Goal: Find specific fact: Find specific fact

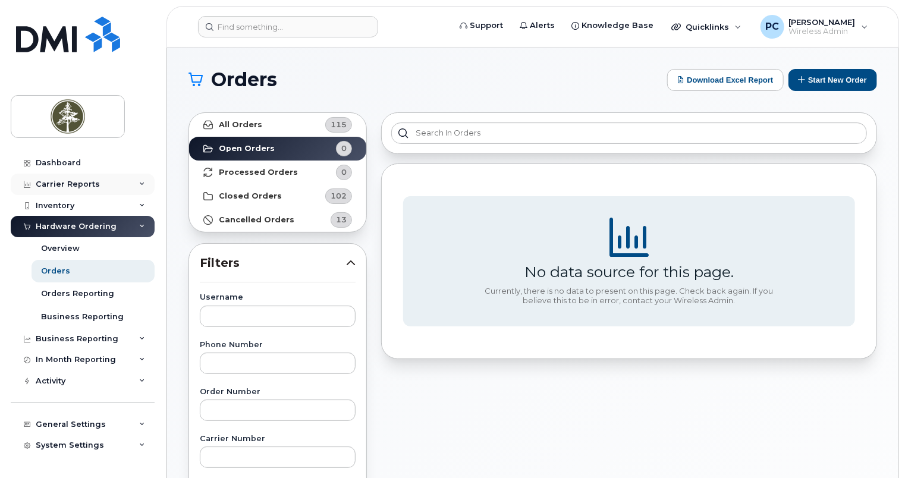
click at [92, 188] on div "Carrier Reports" at bounding box center [83, 184] width 144 height 21
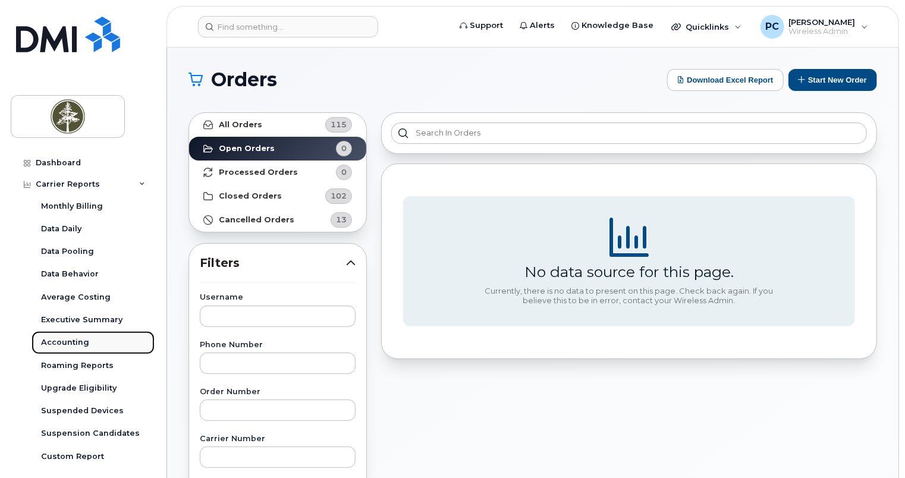
click at [78, 338] on div "Accounting" at bounding box center [65, 342] width 48 height 11
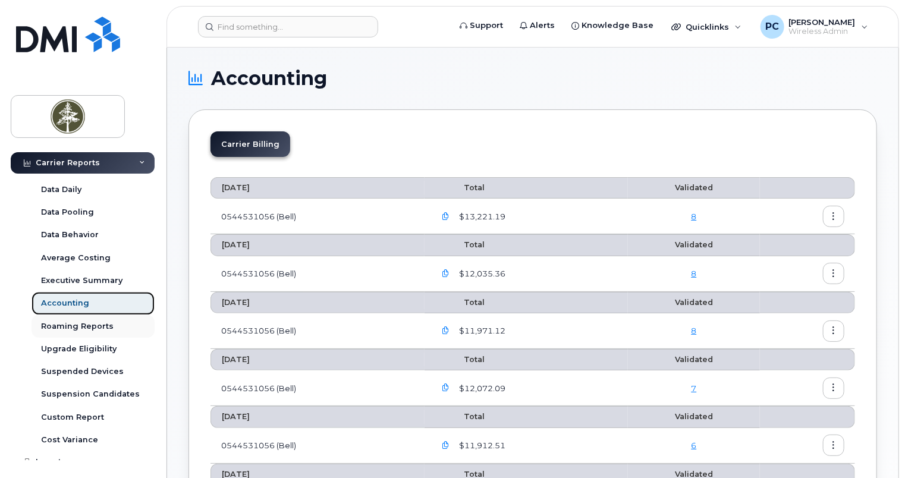
scroll to position [119, 0]
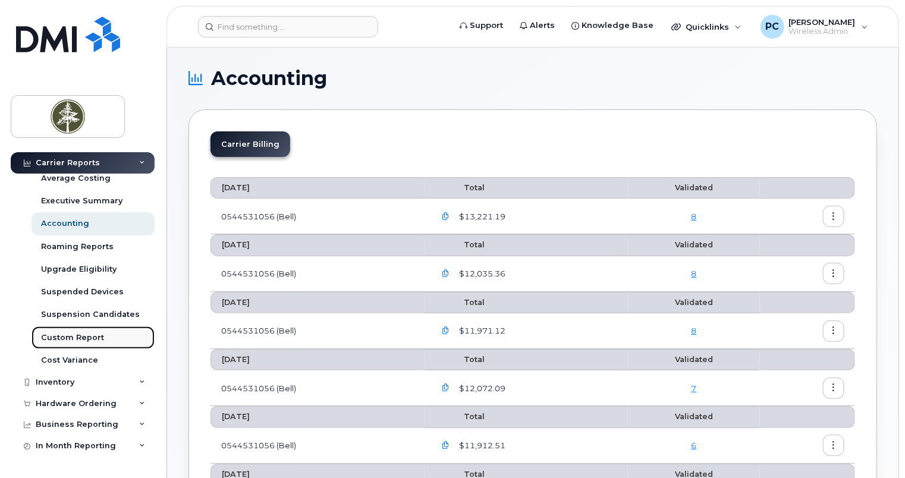
click at [86, 340] on div "Custom Report" at bounding box center [72, 337] width 63 height 11
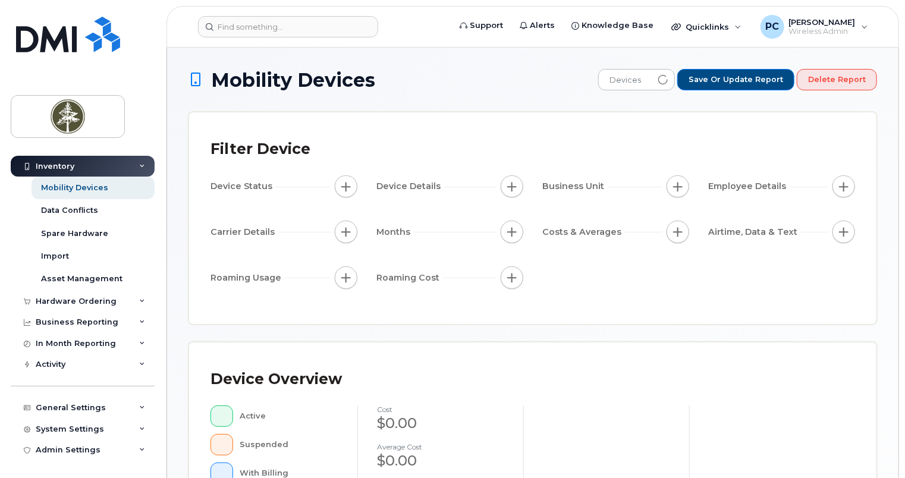
scroll to position [39, 0]
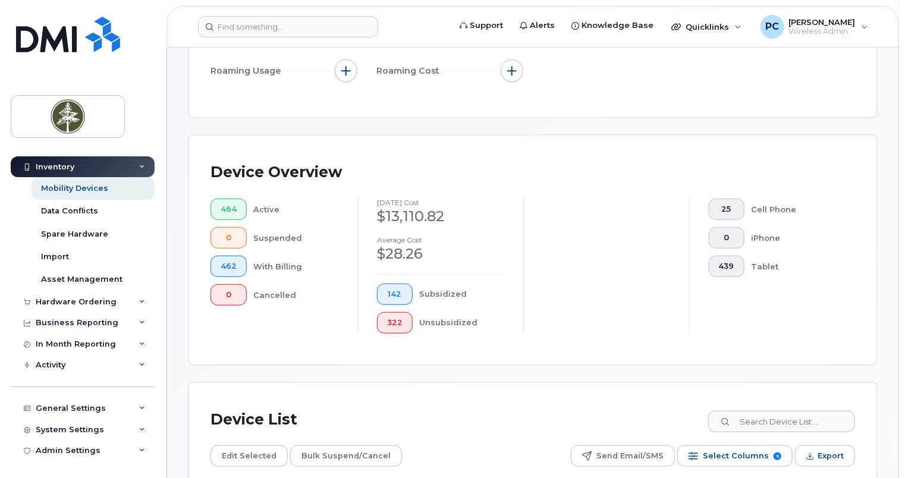
scroll to position [476, 0]
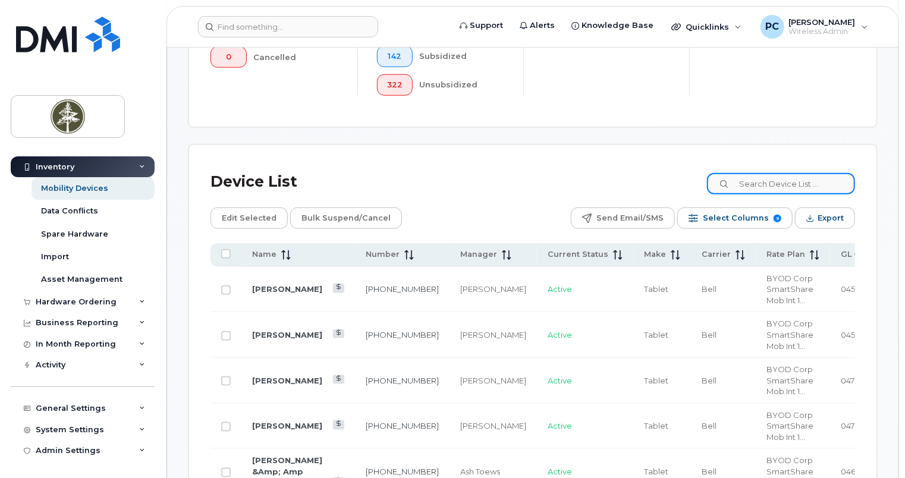
click at [743, 183] on input at bounding box center [781, 183] width 148 height 21
paste input "2267596692"
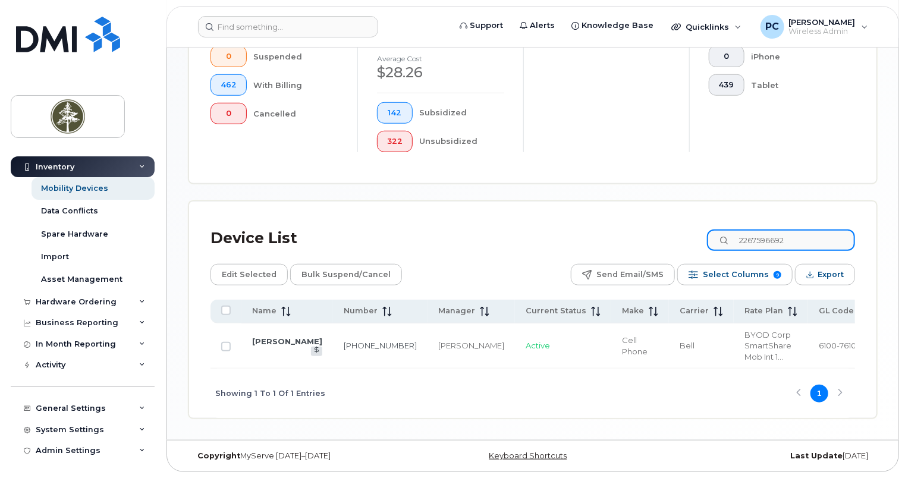
type input "2267596692"
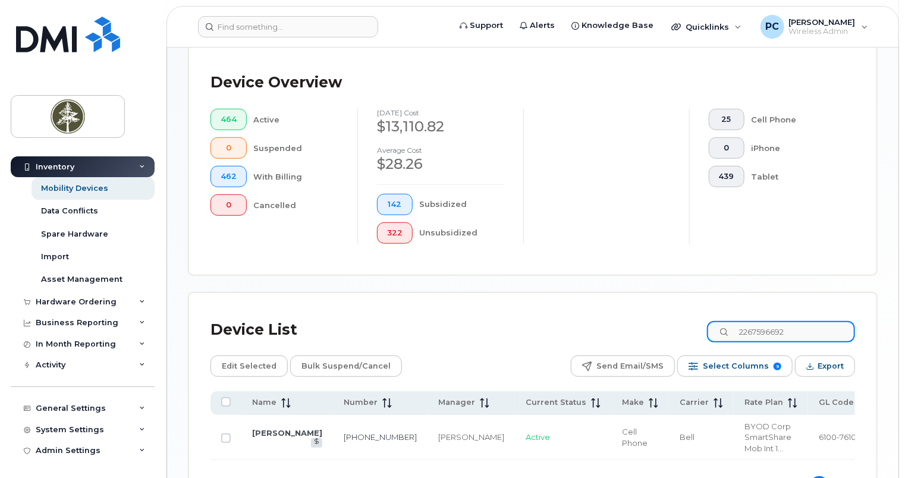
scroll to position [362, 0]
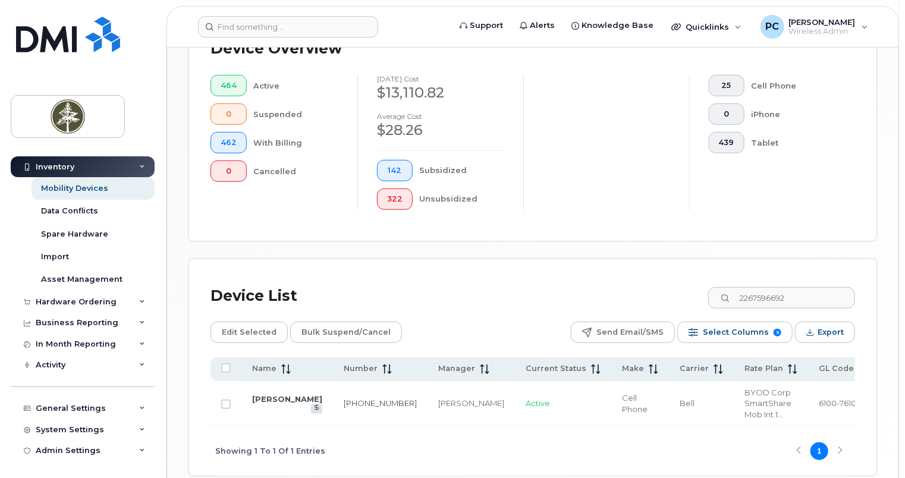
click at [744, 394] on span "BYOD Corp SmartShare Mob Int 1..." at bounding box center [767, 404] width 47 height 32
click at [333, 397] on td "226-759-6692" at bounding box center [380, 404] width 95 height 46
click at [344, 398] on link "226-759-6692" at bounding box center [380, 403] width 73 height 10
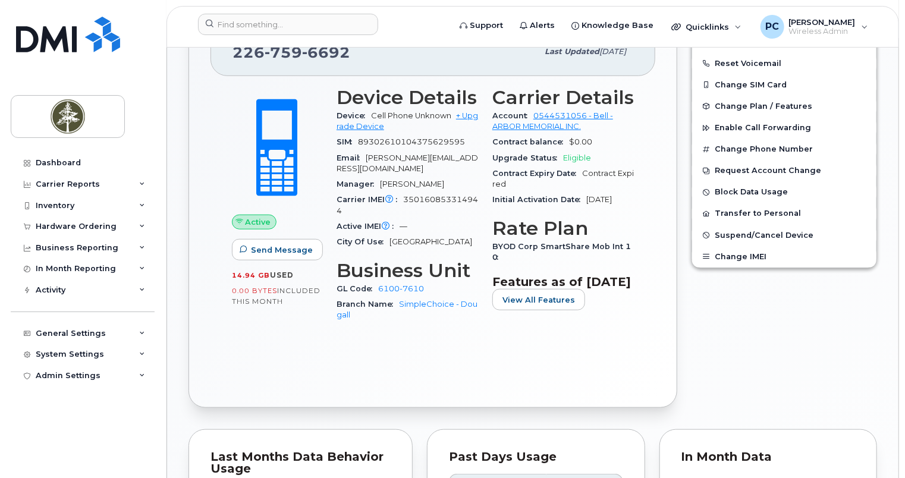
scroll to position [464, 0]
